Goal: Task Accomplishment & Management: Use online tool/utility

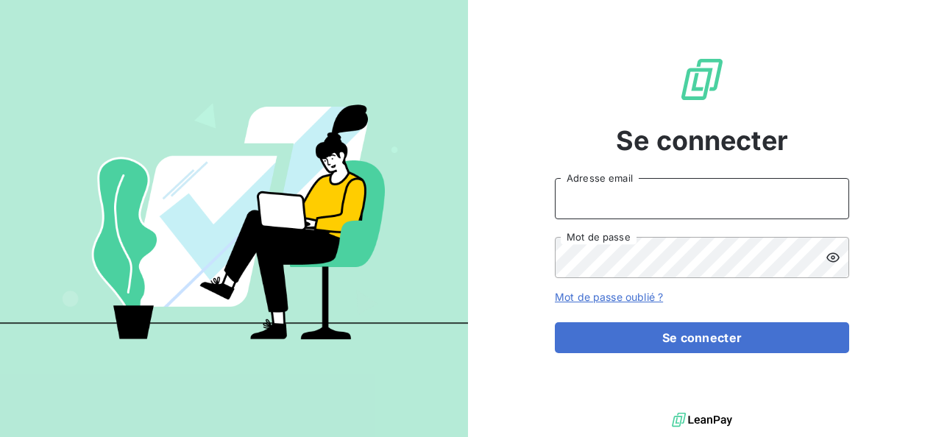
type input "[PERSON_NAME][EMAIL_ADDRESS][DOMAIN_NAME]"
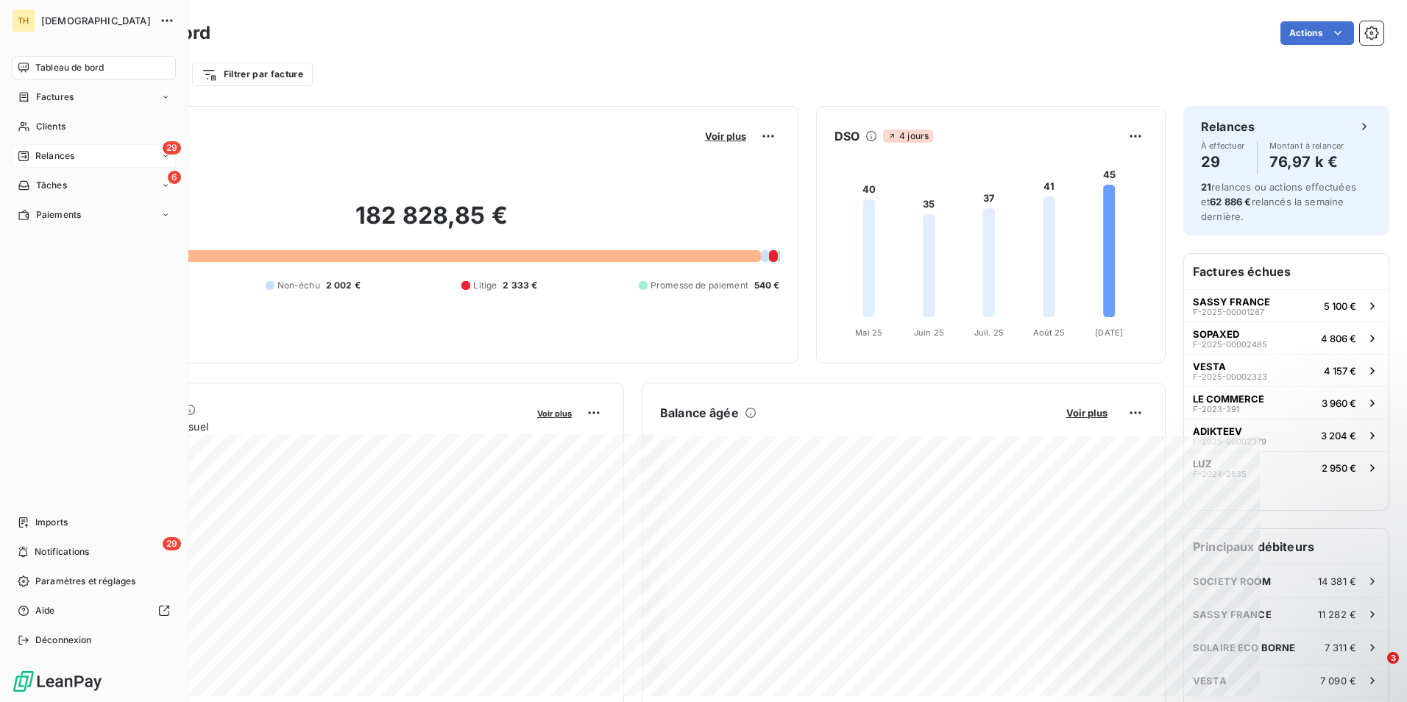
click at [113, 152] on div "29 Relances" at bounding box center [94, 156] width 164 height 24
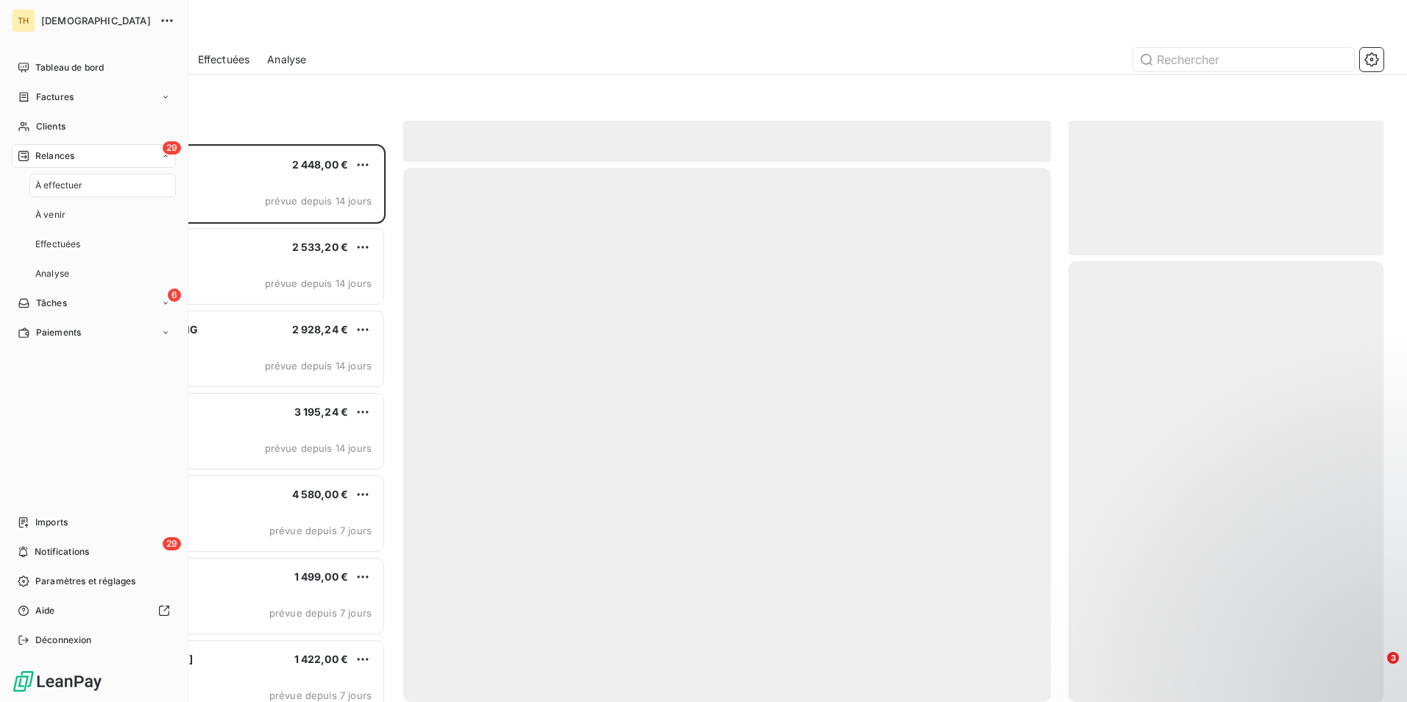
scroll to position [547, 304]
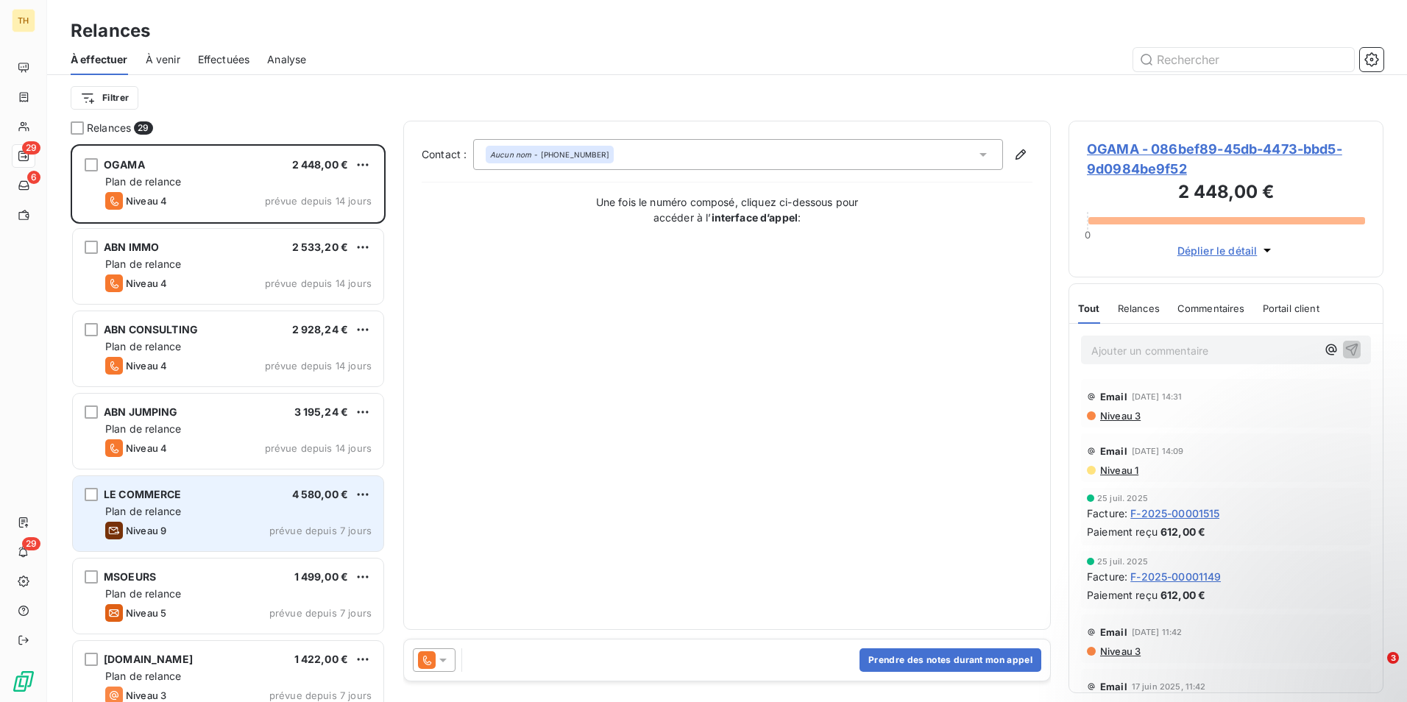
click at [193, 436] on div "Plan de relance" at bounding box center [238, 511] width 266 height 15
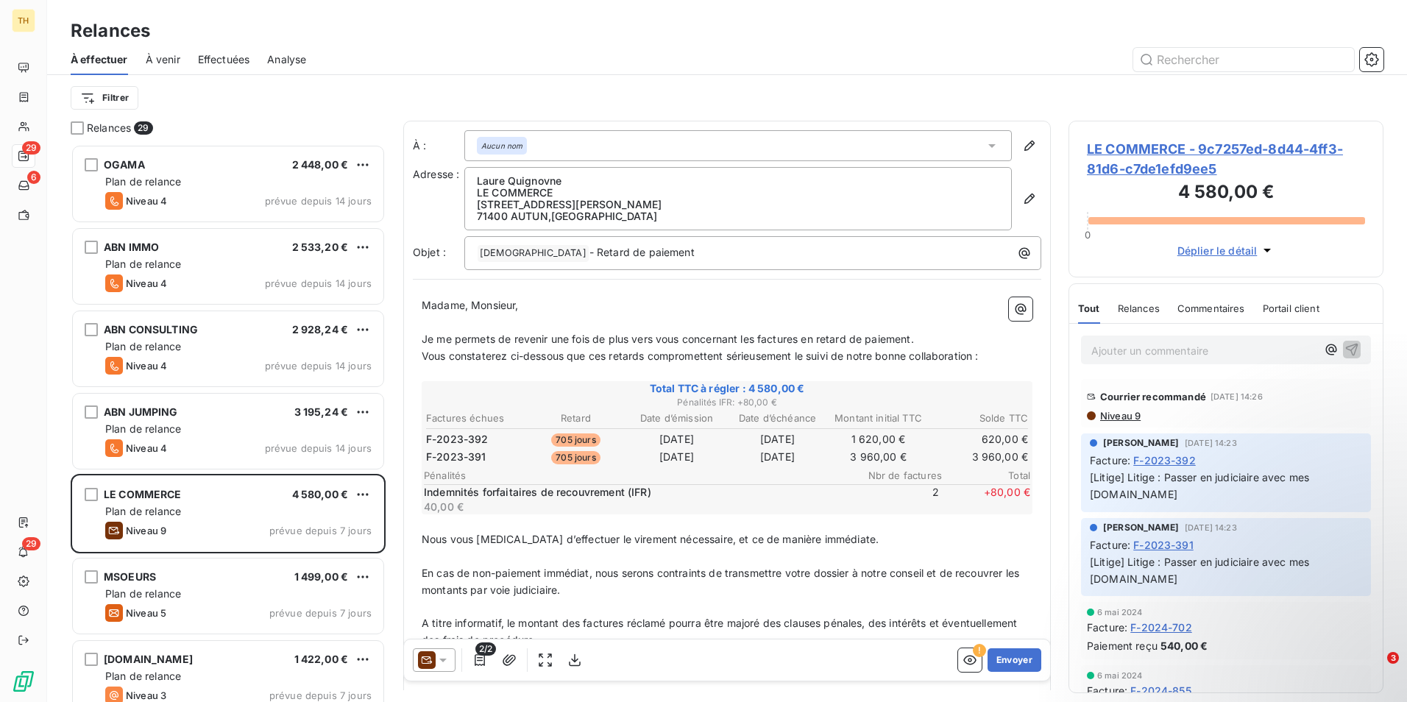
drag, startPoint x: 352, startPoint y: 38, endPoint x: 25, endPoint y: 15, distance: 327.5
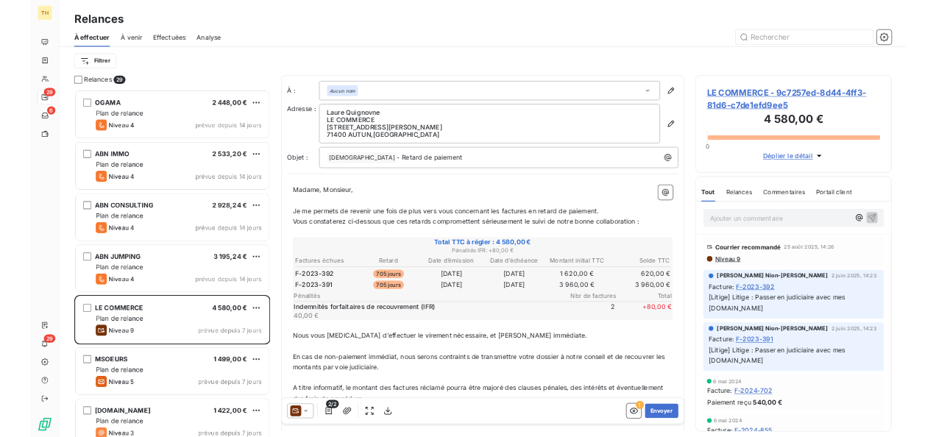
scroll to position [547, 304]
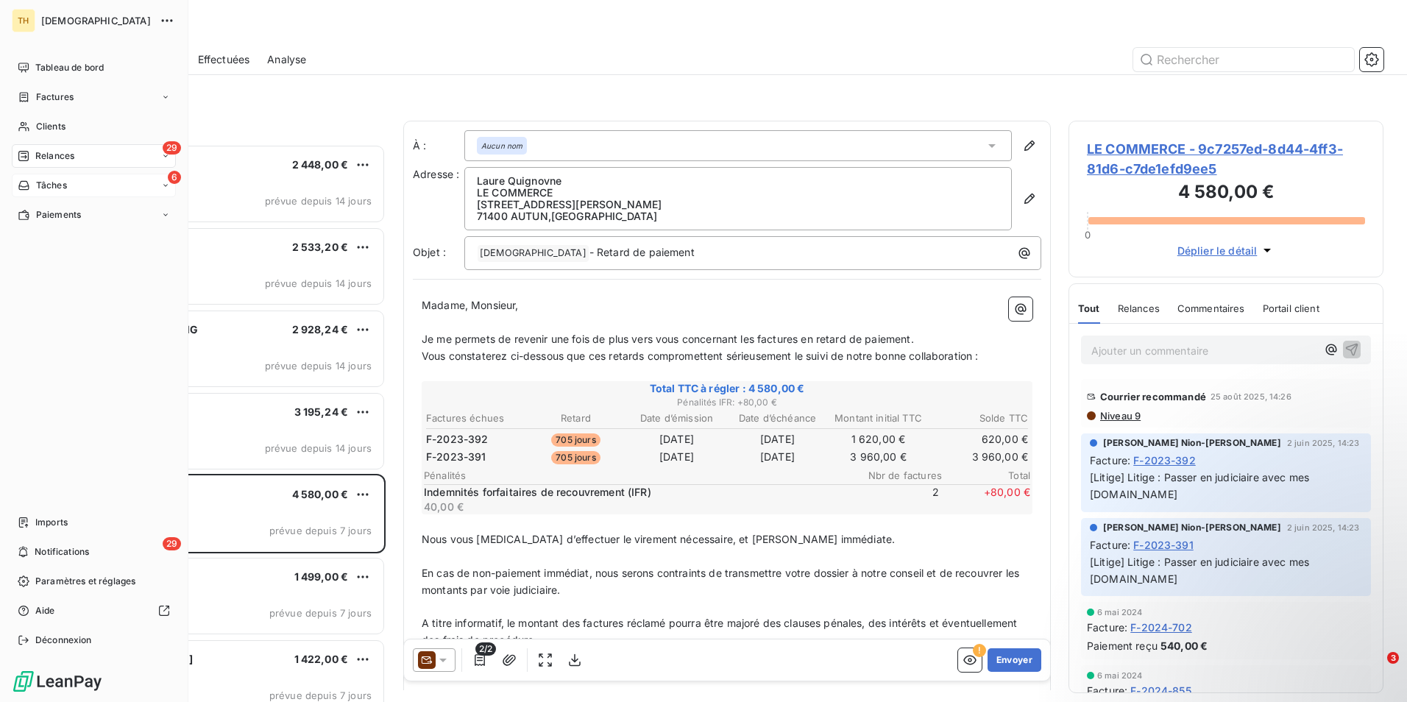
click at [24, 185] on icon at bounding box center [24, 185] width 13 height 12
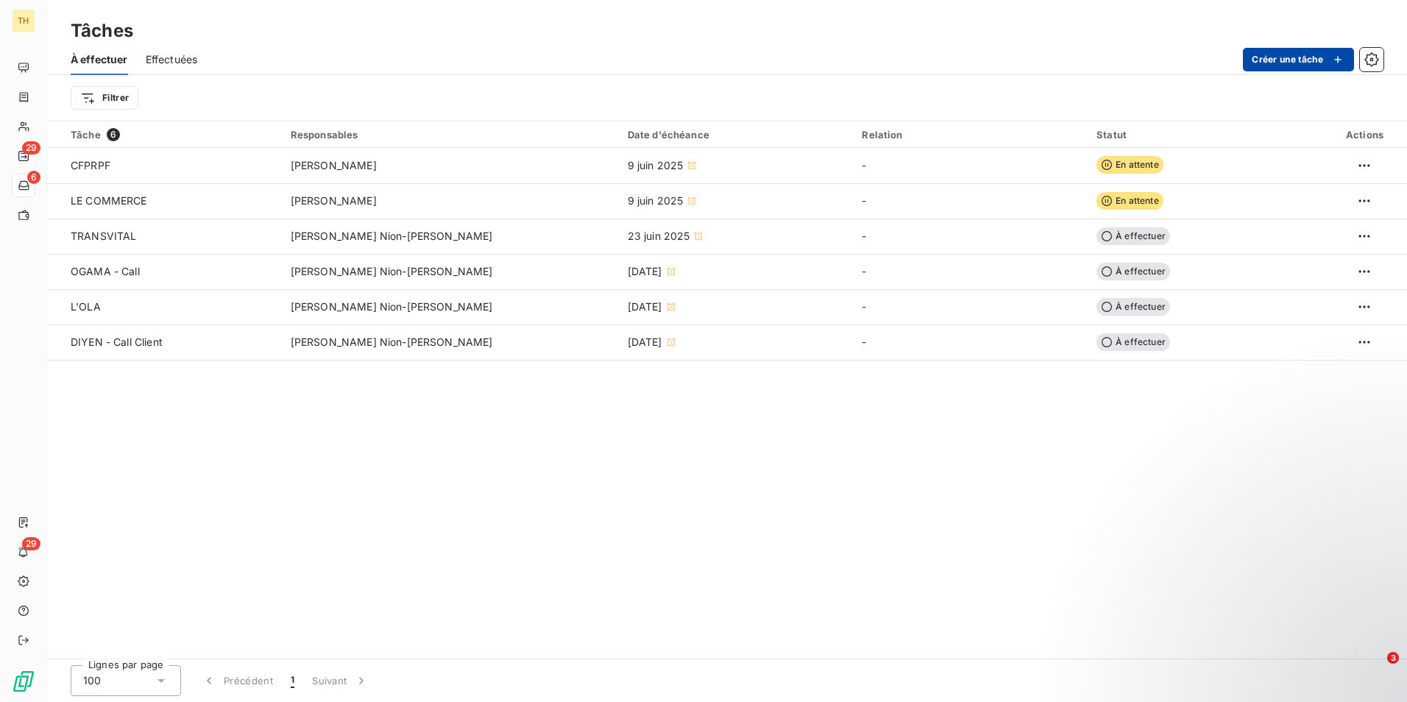
click at [1257, 61] on button "Créer une tâche" at bounding box center [1297, 60] width 111 height 24
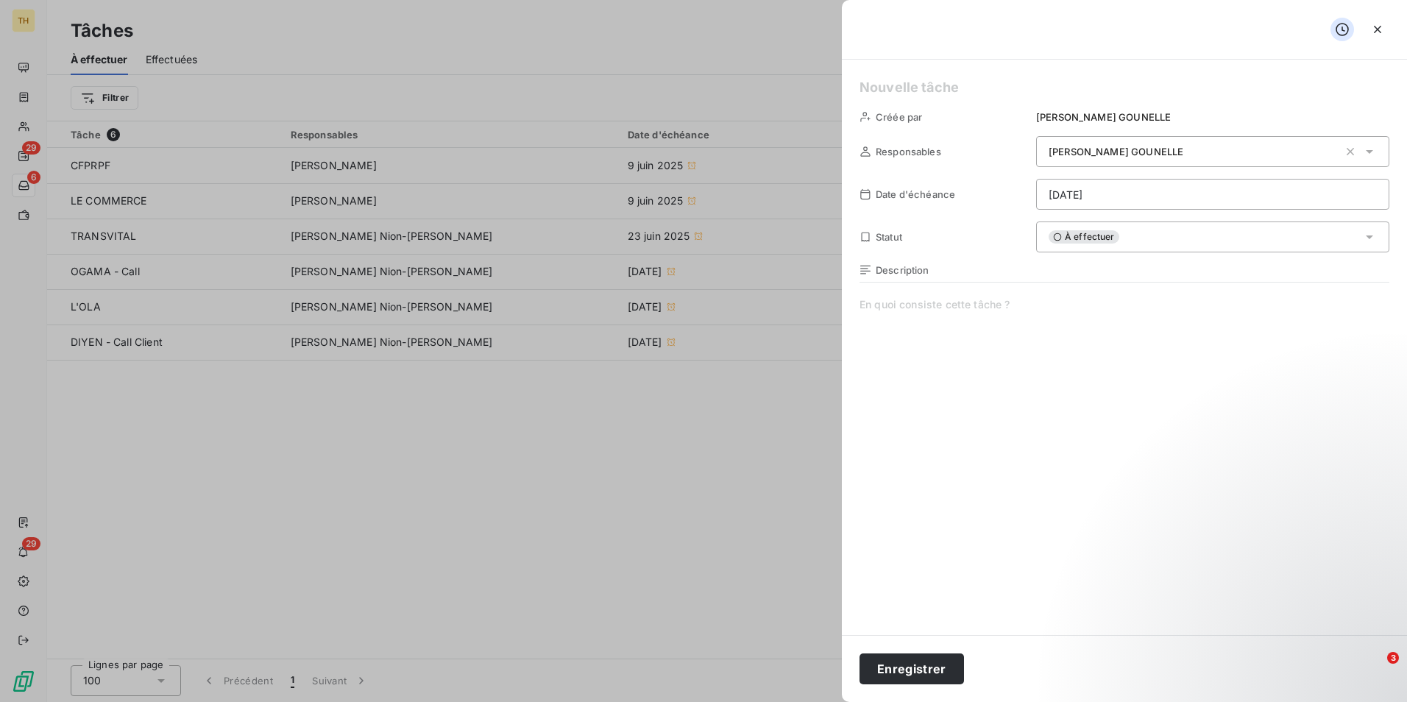
click at [1117, 153] on span "Kelly GOUNELLE" at bounding box center [1115, 152] width 135 height 12
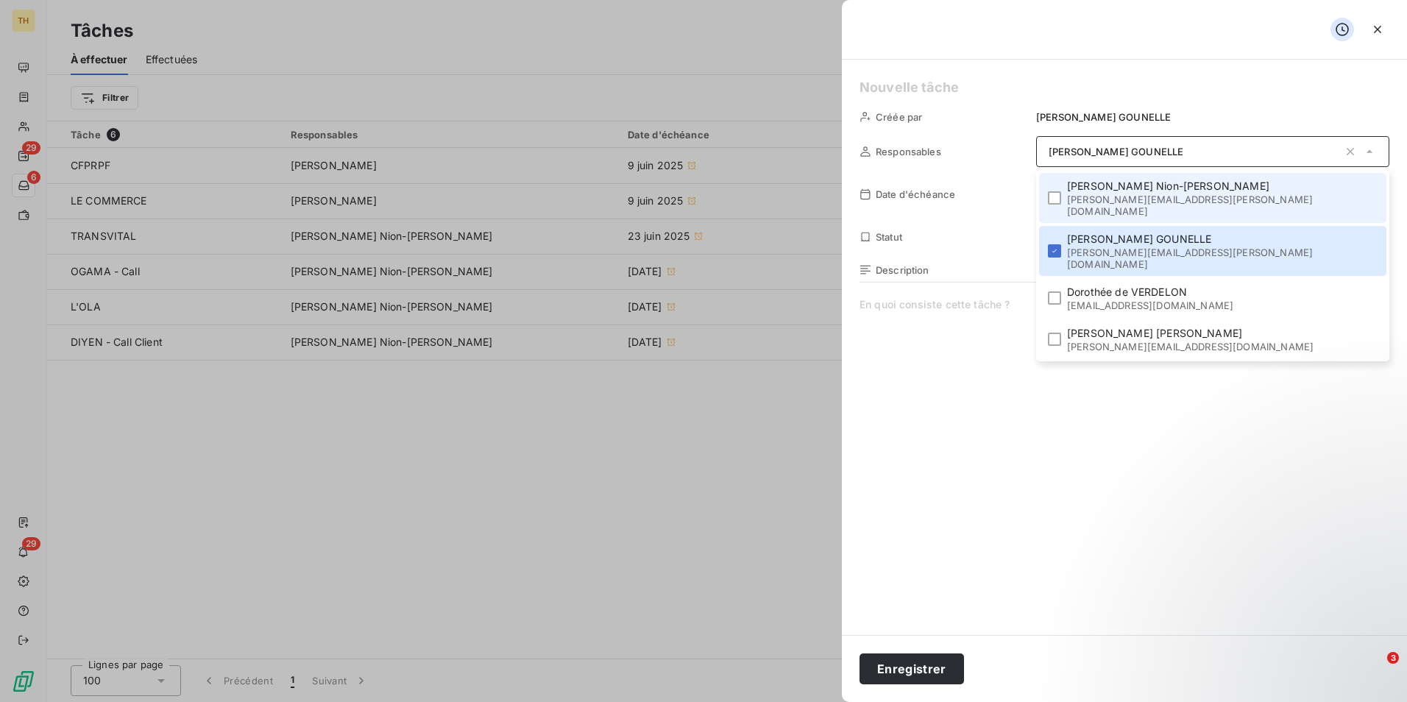
click at [1239, 193] on span "nicolas@theoma.fr" at bounding box center [1220, 205] width 306 height 24
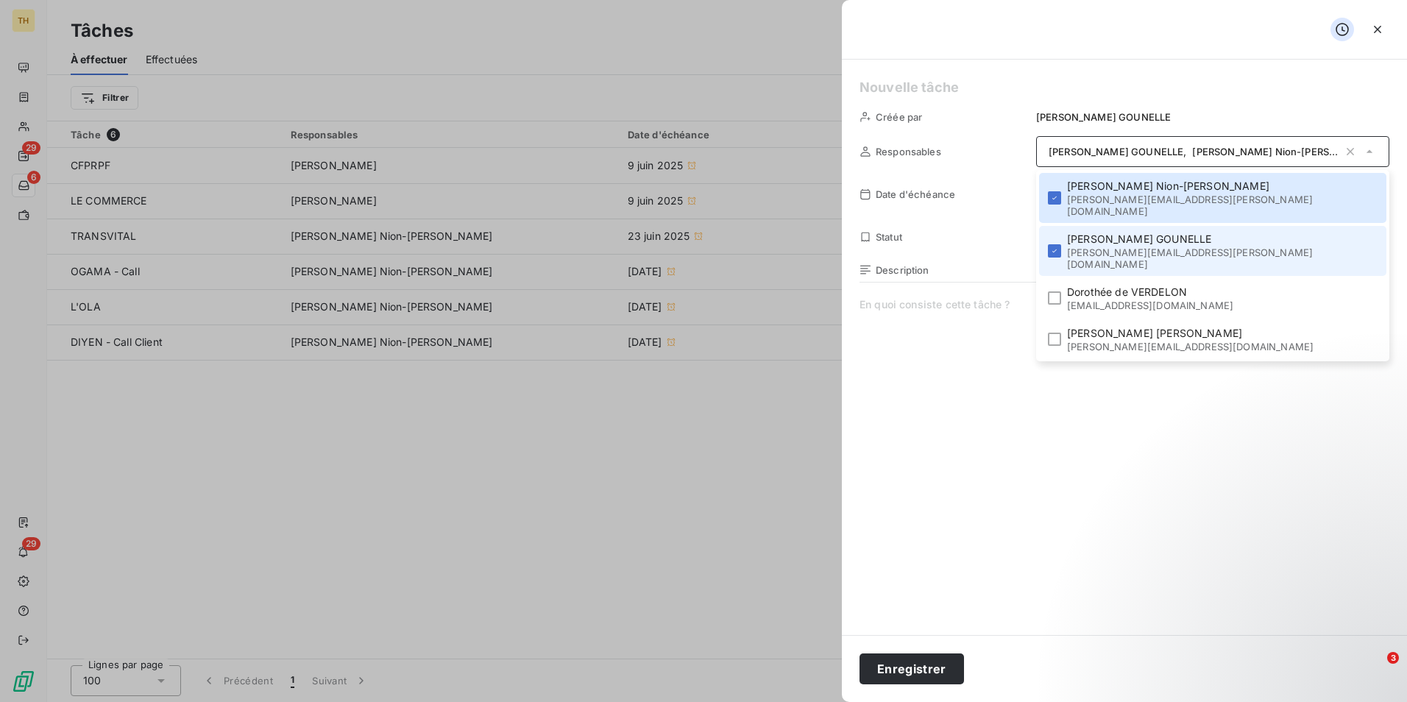
click at [1208, 232] on span "Kelly GOUNELLE" at bounding box center [1220, 239] width 306 height 15
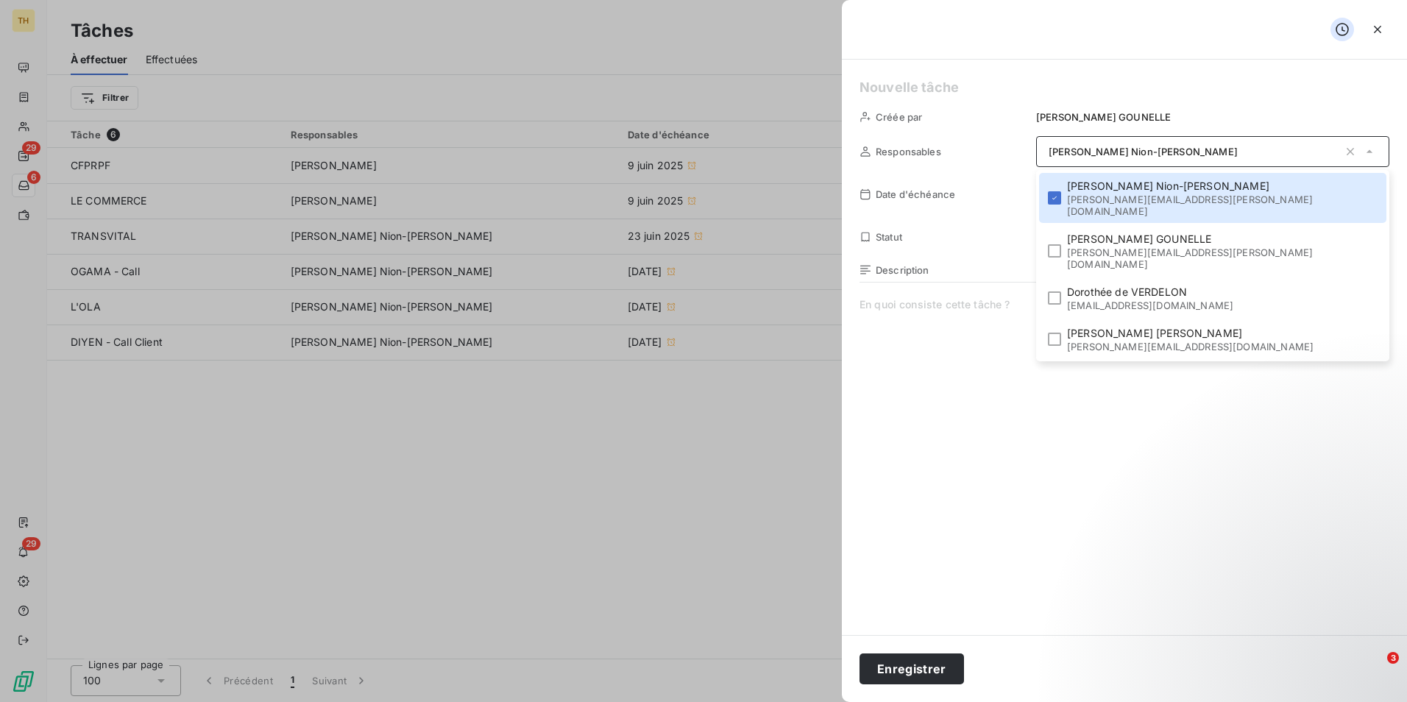
click at [908, 87] on h5 at bounding box center [1124, 87] width 530 height 21
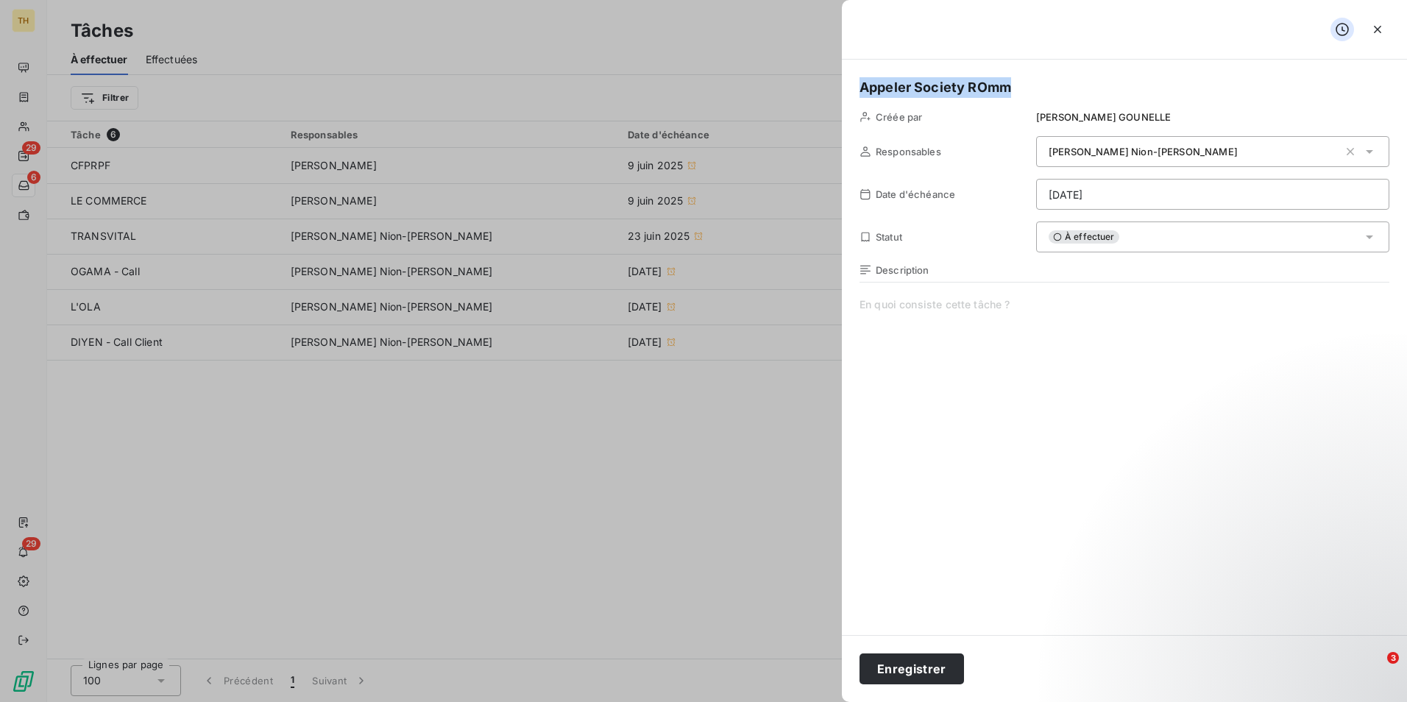
drag, startPoint x: 1005, startPoint y: 86, endPoint x: 834, endPoint y: 96, distance: 170.9
click at [834, 701] on div "Appeler Society ROmm Créée par Kelly GOUNELLE Responsables Nicolas Nion-Guillot…" at bounding box center [703, 702] width 1407 height 0
click at [916, 660] on button "Enregistrer" at bounding box center [911, 668] width 104 height 31
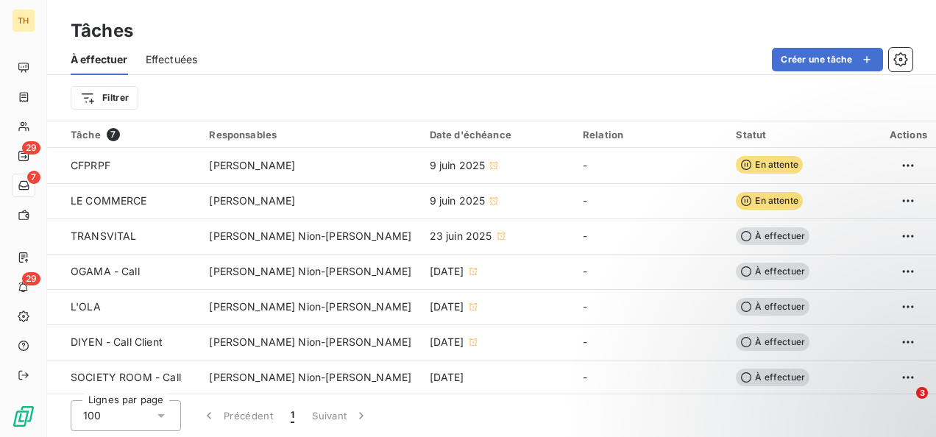
click at [156, 24] on div "Tâches" at bounding box center [491, 31] width 889 height 26
click at [815, 54] on button "Créer une tâche" at bounding box center [827, 60] width 111 height 24
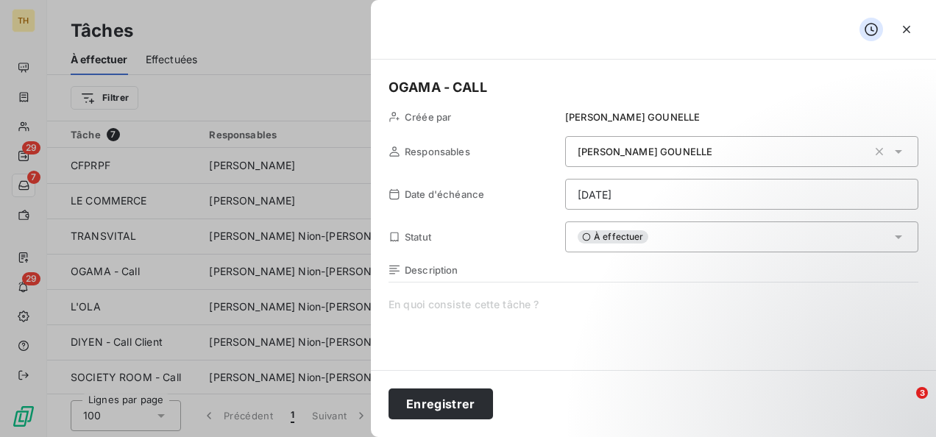
click at [630, 182] on html "TH 29 7 29 Tâches À effectuer Effectuées Créer une tâche Filtrer Tâche 7 Respon…" at bounding box center [468, 218] width 936 height 437
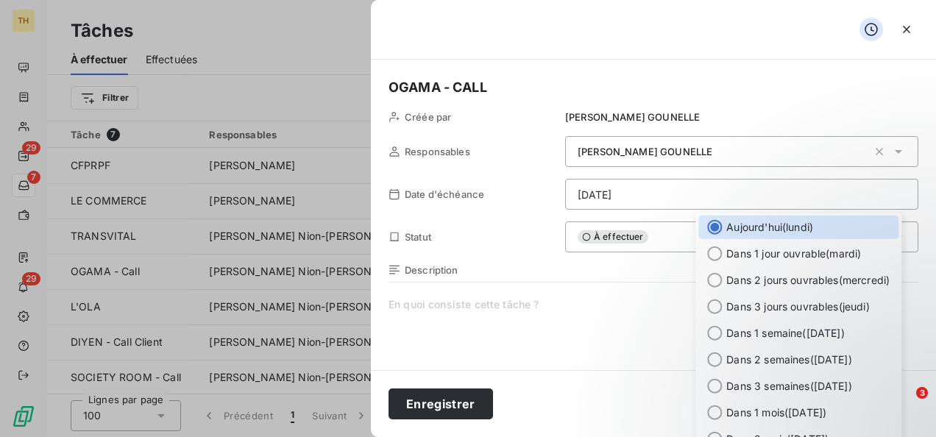
click at [621, 148] on html "TH 29 7 29 Tâches À effectuer Effectuées Créer une tâche Filtrer Tâche 7 Respon…" at bounding box center [468, 218] width 936 height 437
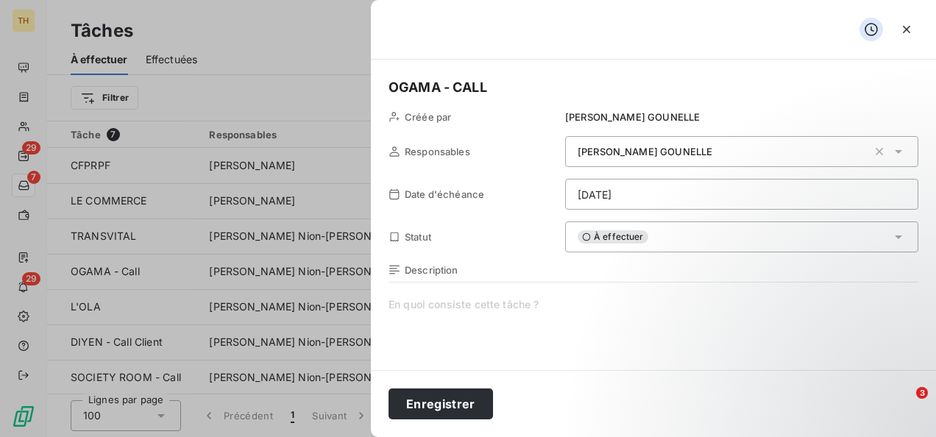
click at [639, 137] on div "Kelly GOUNELLE" at bounding box center [741, 151] width 353 height 31
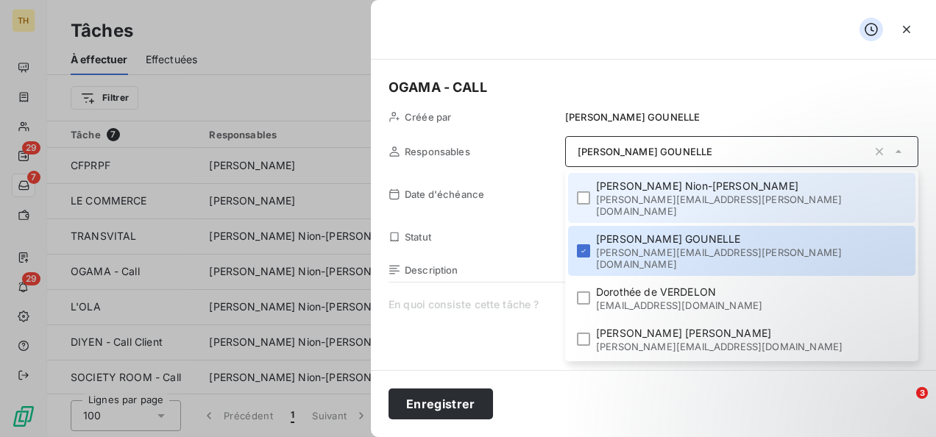
click at [731, 185] on span "Nicolas Nion-Guillot" at bounding box center [749, 186] width 306 height 15
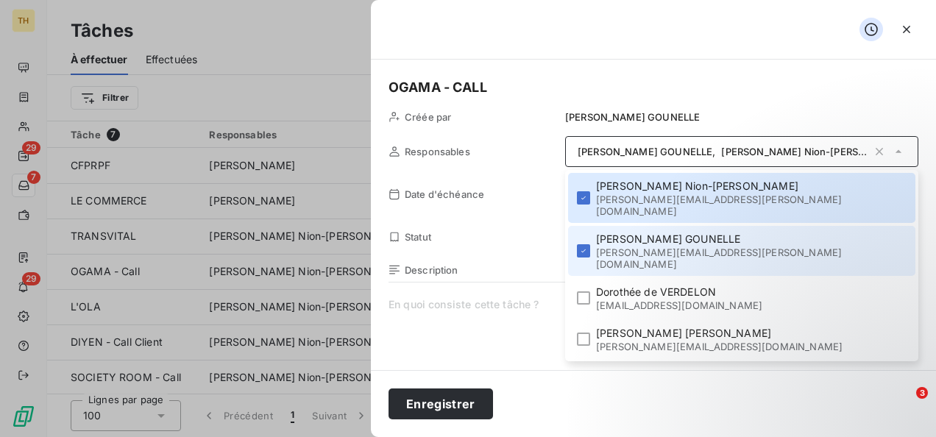
click at [727, 246] on span "[PERSON_NAME][EMAIL_ADDRESS][DOMAIN_NAME]" at bounding box center [749, 258] width 306 height 24
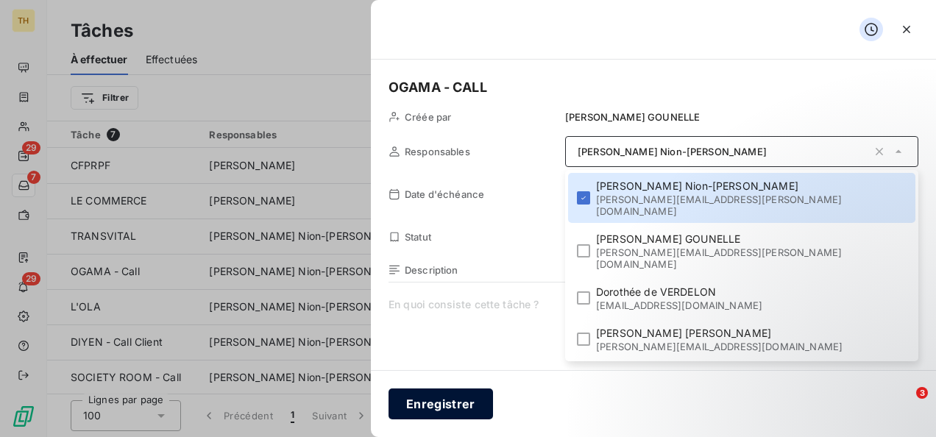
click at [451, 393] on button "Enregistrer" at bounding box center [440, 403] width 104 height 31
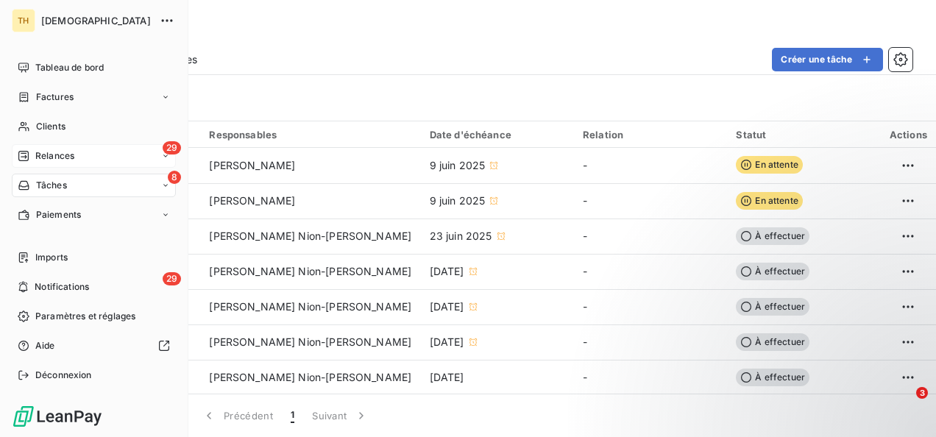
click at [59, 154] on span "Relances" at bounding box center [54, 155] width 39 height 13
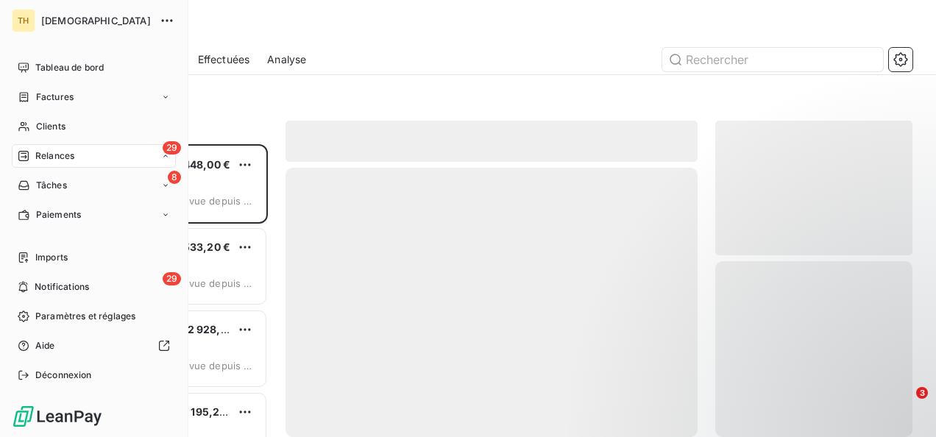
scroll to position [281, 185]
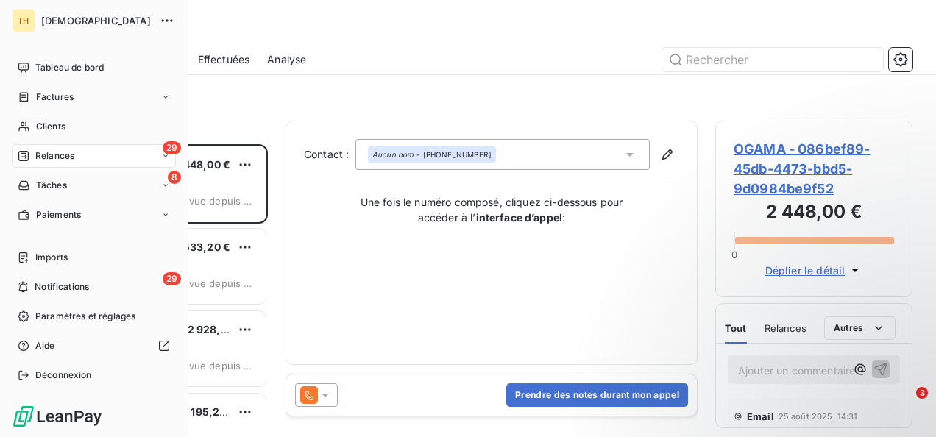
click at [69, 149] on span "Relances" at bounding box center [54, 155] width 39 height 13
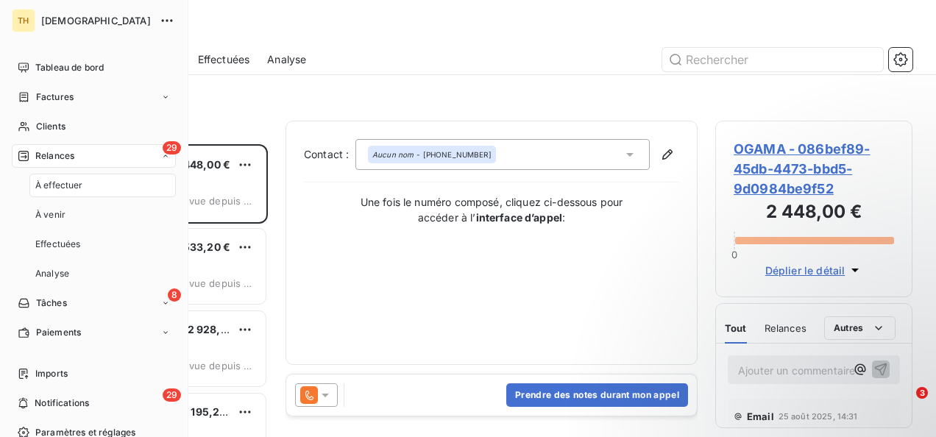
click at [66, 188] on span "À effectuer" at bounding box center [59, 185] width 48 height 13
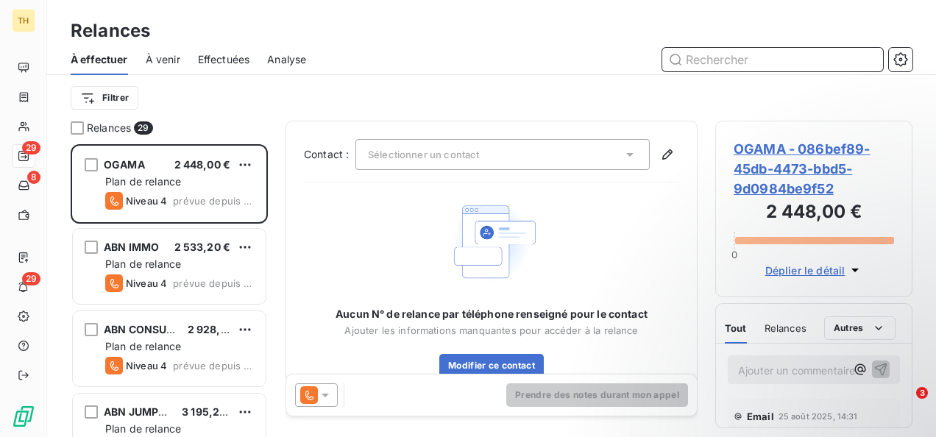
click at [742, 54] on input "text" at bounding box center [772, 60] width 221 height 24
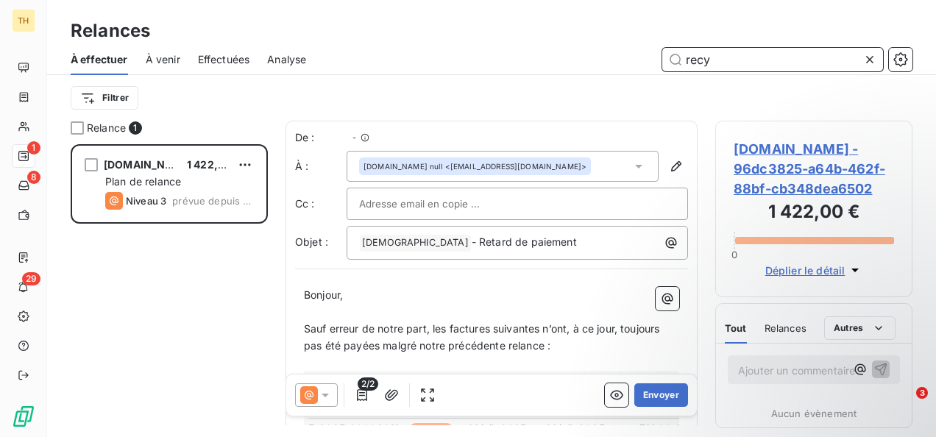
scroll to position [281, 185]
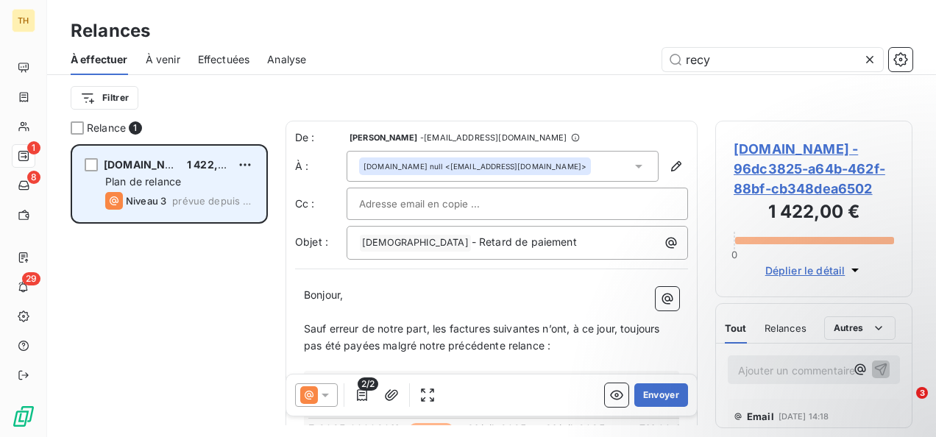
click at [149, 179] on span "Plan de relance" at bounding box center [143, 181] width 76 height 13
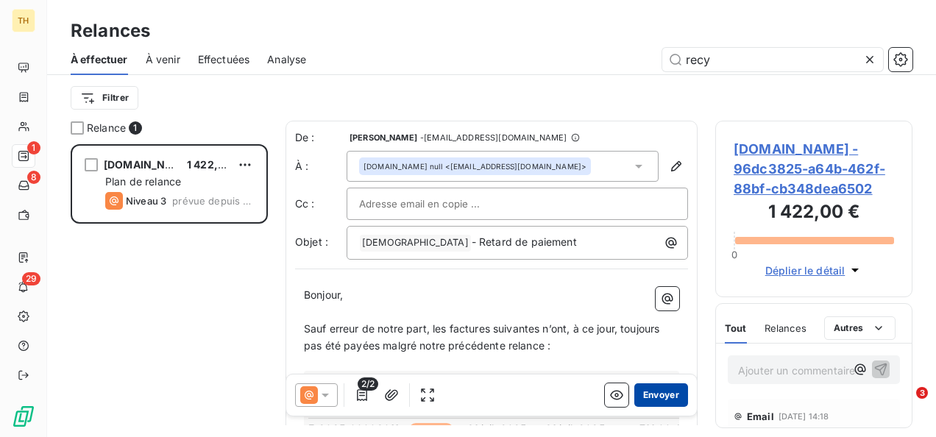
click at [649, 395] on button "Envoyer" at bounding box center [661, 395] width 54 height 24
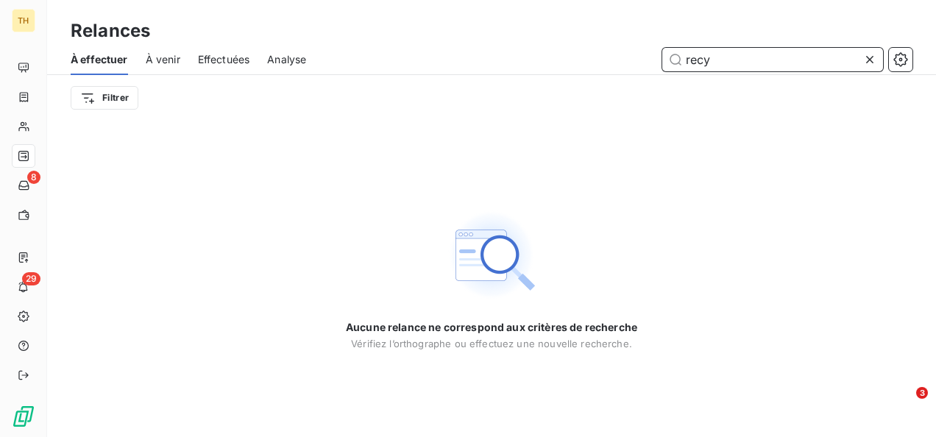
drag, startPoint x: 719, startPoint y: 51, endPoint x: 646, endPoint y: 57, distance: 73.0
click at [646, 57] on div "recy" at bounding box center [618, 60] width 589 height 24
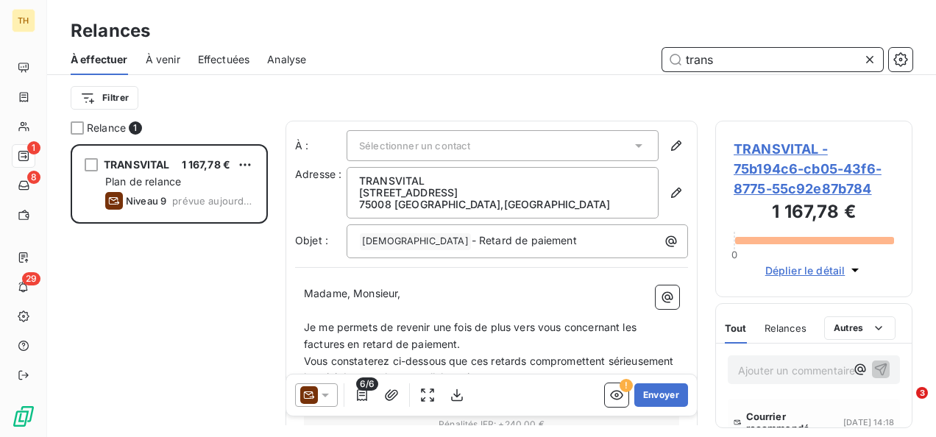
scroll to position [1, 0]
click at [781, 324] on span "Relances" at bounding box center [785, 328] width 42 height 12
type input "trans"
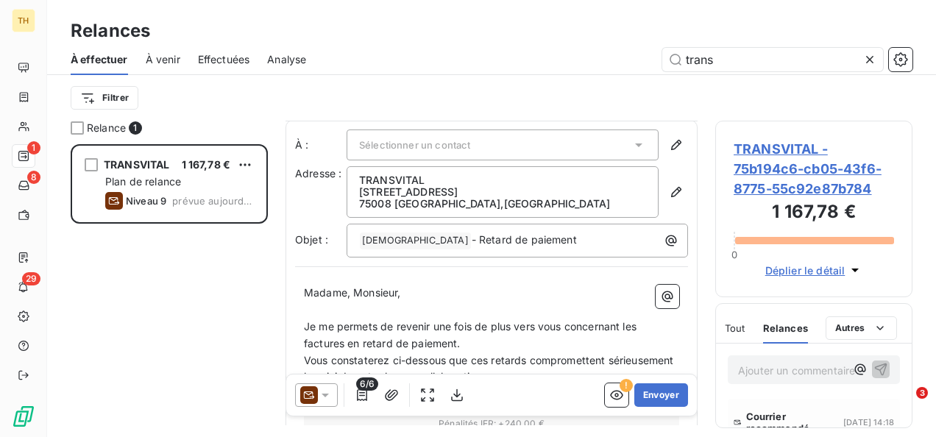
click at [452, 106] on div "Filtrer" at bounding box center [492, 98] width 842 height 28
